Goal: Find contact information: Find contact information

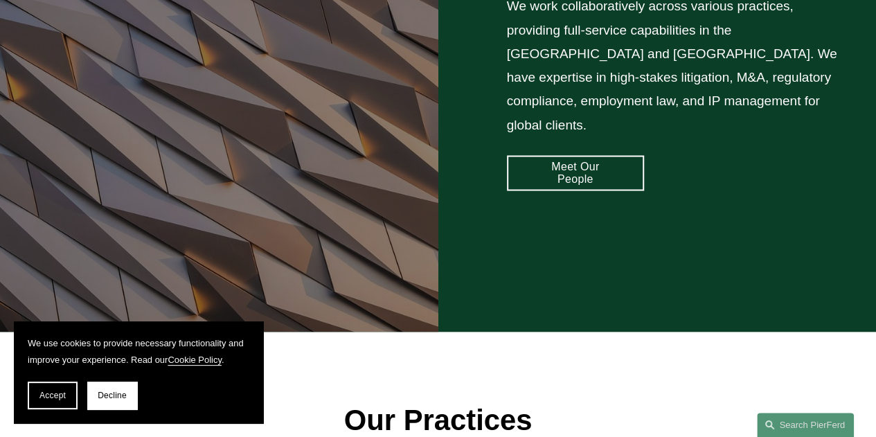
scroll to position [1108, 0]
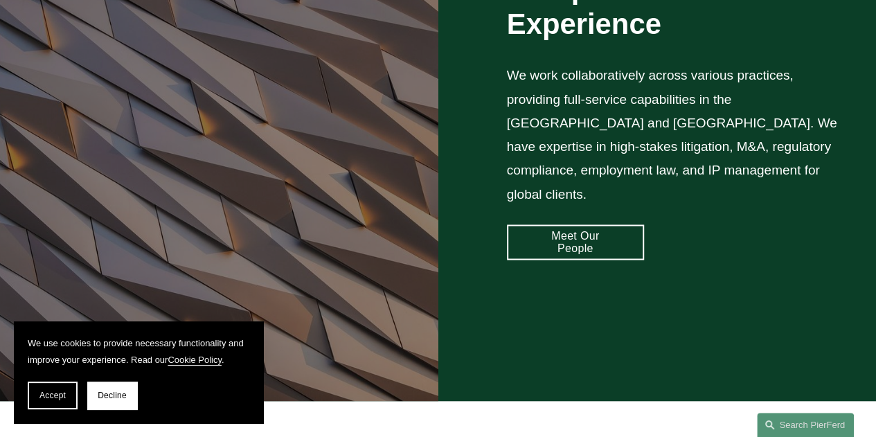
click at [585, 224] on link "Meet Our People" at bounding box center [575, 241] width 137 height 35
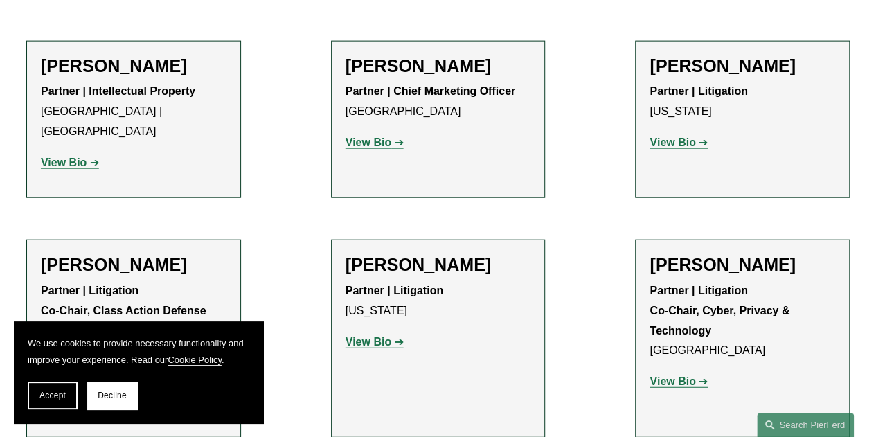
scroll to position [12055, 0]
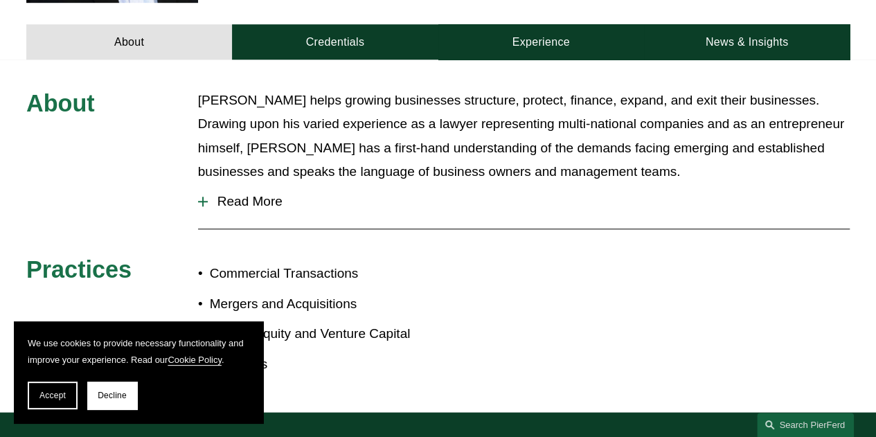
scroll to position [554, 0]
